Goal: Check status: Check status

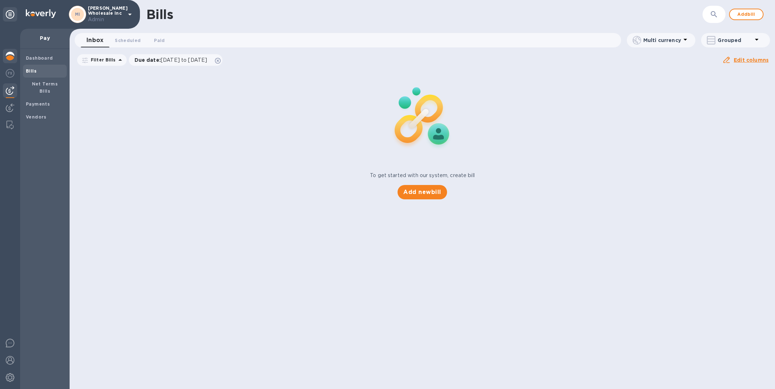
click at [7, 57] on img at bounding box center [10, 56] width 9 height 9
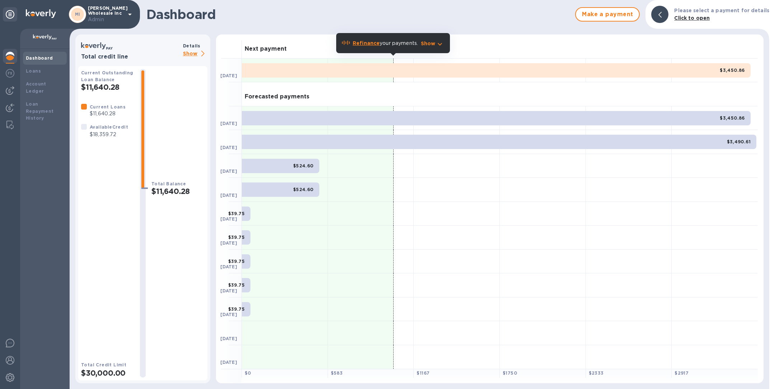
click at [191, 54] on p "Show" at bounding box center [195, 54] width 24 height 9
click at [194, 53] on p "Show" at bounding box center [195, 54] width 24 height 9
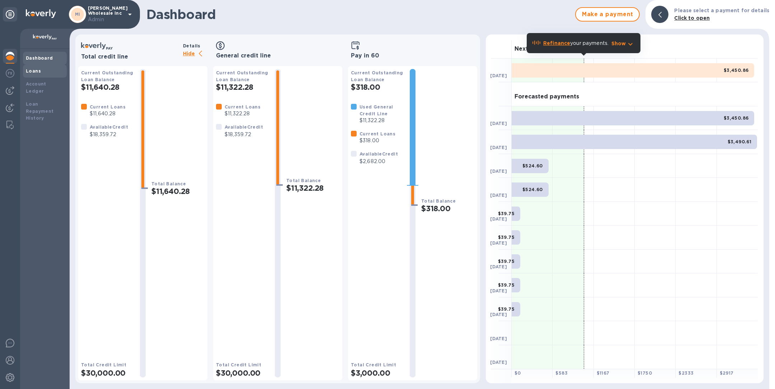
click at [45, 68] on div "Loans" at bounding box center [45, 70] width 38 height 7
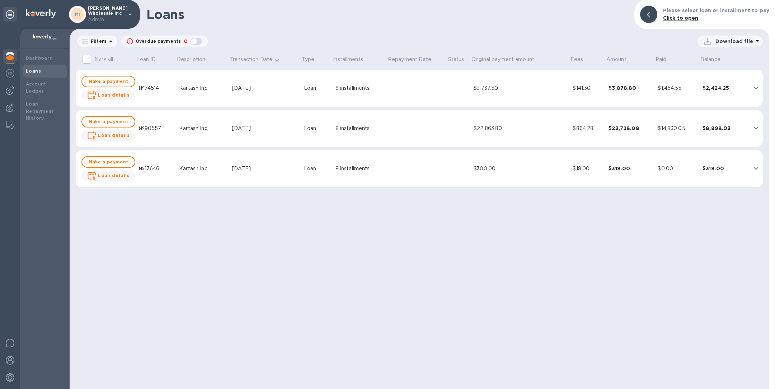
click at [197, 173] on td "Kartash Inc" at bounding box center [202, 168] width 53 height 37
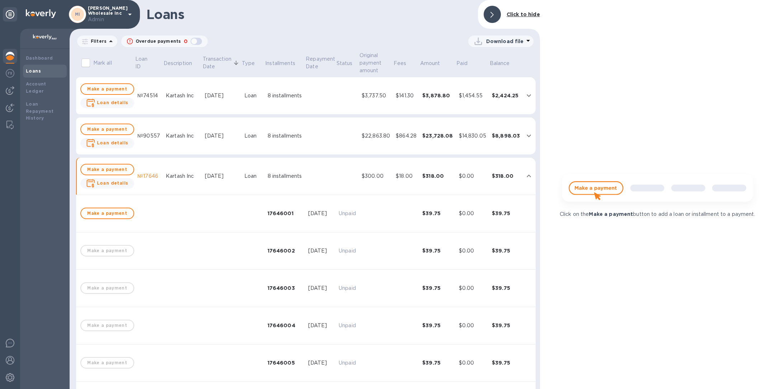
click at [197, 173] on td "Kartash Inc" at bounding box center [182, 176] width 39 height 37
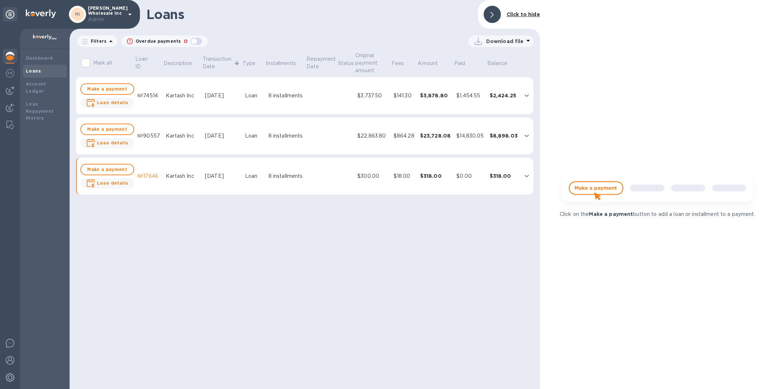
click at [191, 140] on td "Kartash Inc" at bounding box center [182, 135] width 39 height 37
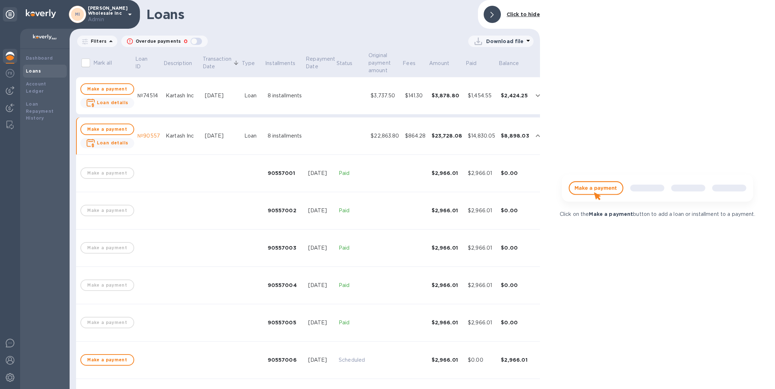
click at [191, 140] on td "Kartash Inc" at bounding box center [182, 135] width 39 height 37
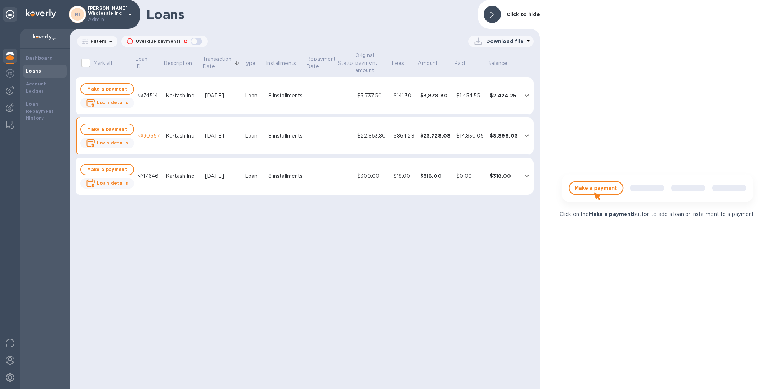
click at [183, 96] on div "Kartash Inc" at bounding box center [182, 96] width 33 height 8
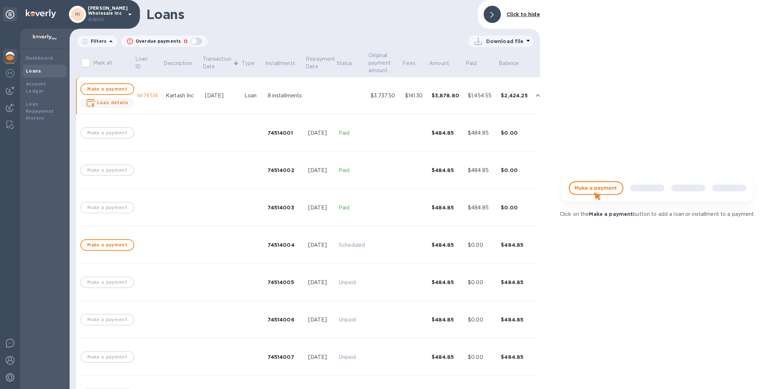
click at [183, 97] on div "Kartash Inc" at bounding box center [182, 96] width 33 height 8
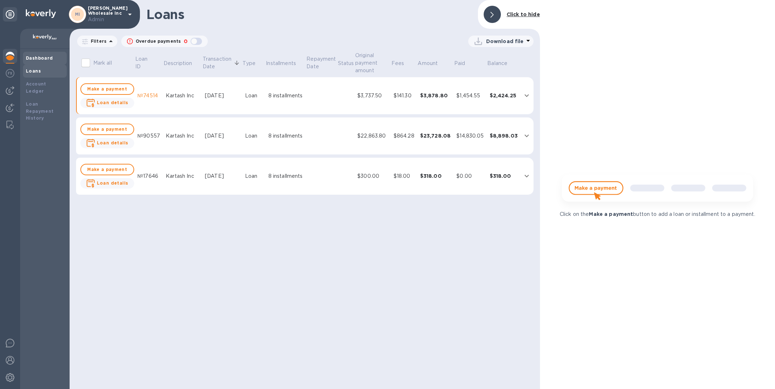
click at [37, 59] on b "Dashboard" at bounding box center [39, 57] width 27 height 5
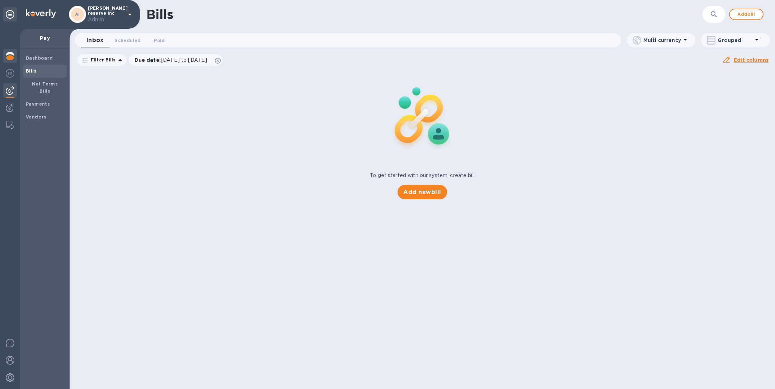
click at [8, 58] on img at bounding box center [10, 56] width 9 height 9
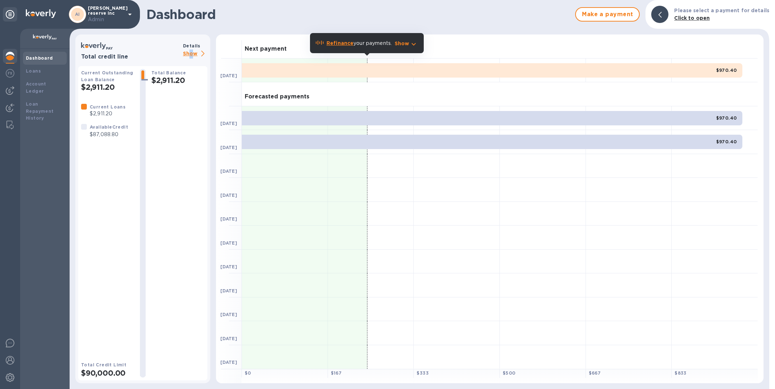
click at [191, 57] on p "Show" at bounding box center [195, 54] width 24 height 9
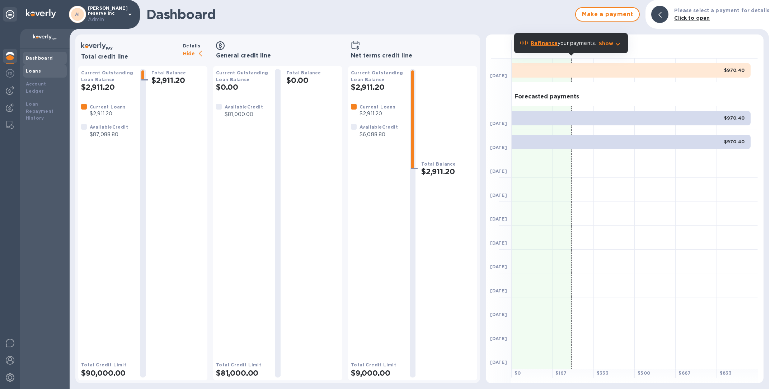
click at [55, 69] on div "Loans" at bounding box center [45, 70] width 38 height 7
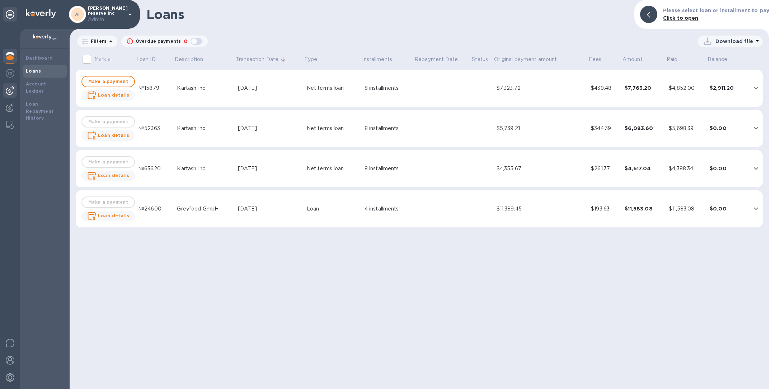
click at [9, 90] on img at bounding box center [10, 90] width 9 height 9
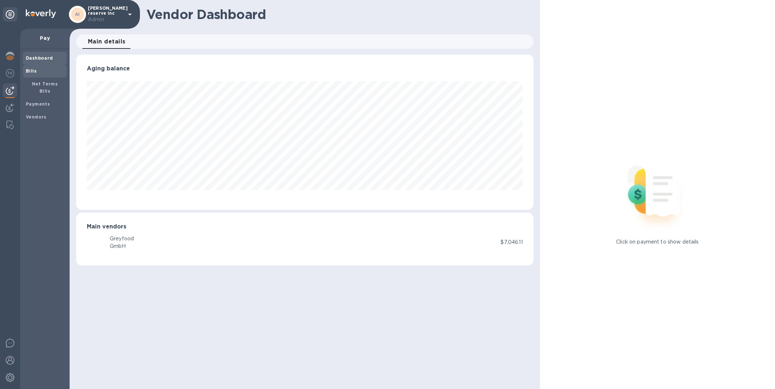
scroll to position [155, 457]
click at [35, 72] on b "Bills" at bounding box center [31, 70] width 11 height 5
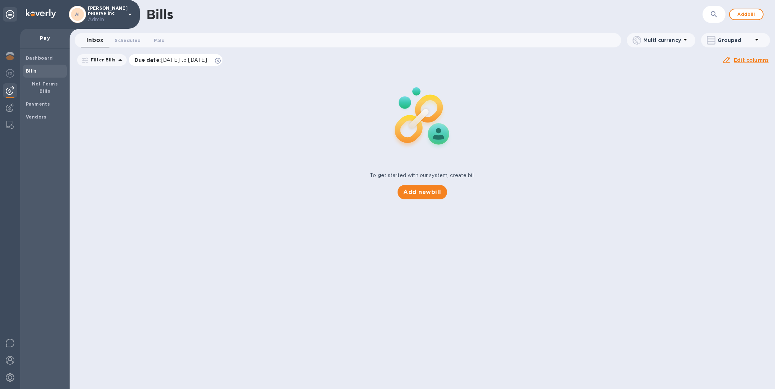
click at [221, 60] on icon at bounding box center [218, 61] width 6 height 6
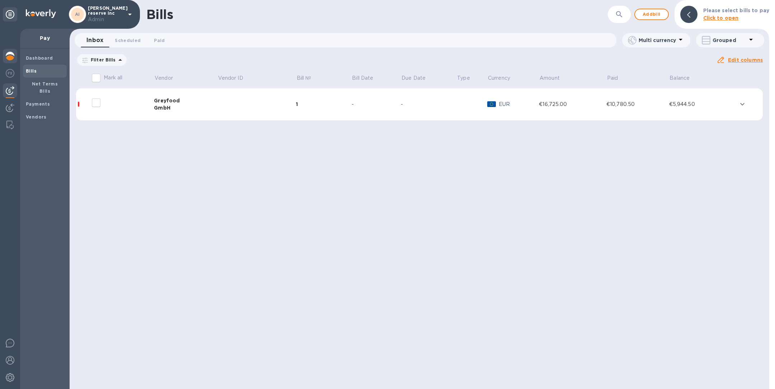
click at [11, 55] on img at bounding box center [10, 56] width 9 height 9
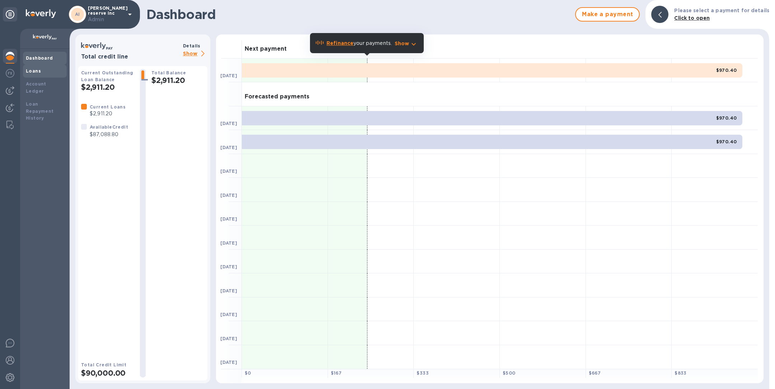
click at [42, 73] on div "Loans" at bounding box center [45, 70] width 38 height 7
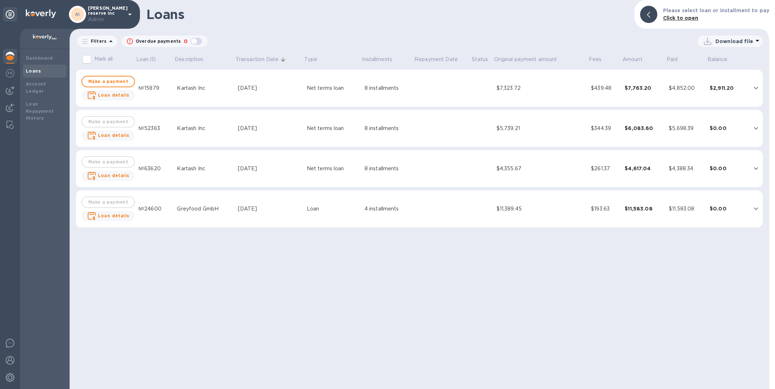
click at [253, 89] on div "Jun 17, 2025" at bounding box center [269, 88] width 63 height 8
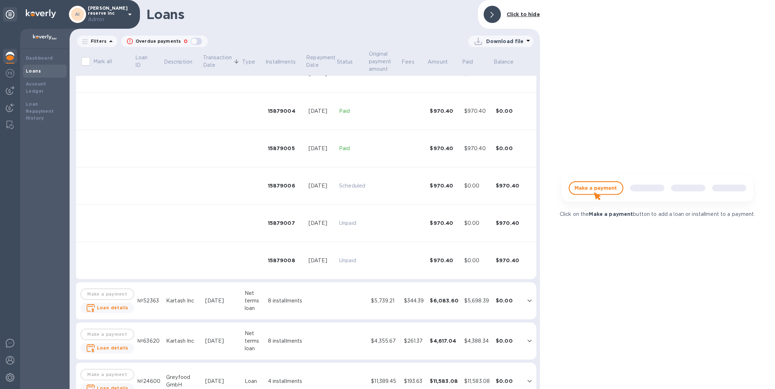
scroll to position [135, 0]
